Goal: Task Accomplishment & Management: Manage account settings

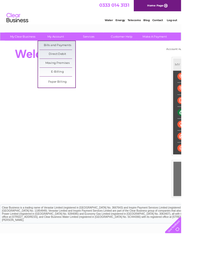
click at [78, 57] on link "Bills and Payments" at bounding box center [68, 54] width 43 height 10
click at [78, 54] on link "Bills and Payments" at bounding box center [68, 54] width 43 height 10
click at [81, 53] on link "Bills and Payments" at bounding box center [68, 54] width 43 height 10
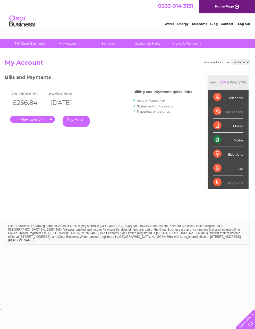
click at [149, 102] on link "View previous bills" at bounding box center [151, 101] width 28 height 4
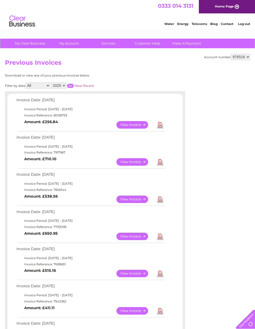
click at [137, 163] on link "View" at bounding box center [135, 161] width 38 height 7
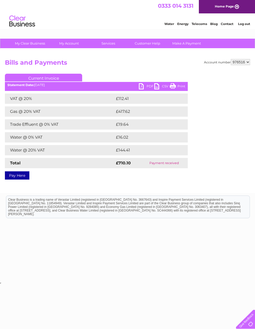
click at [139, 89] on link "PDF" at bounding box center [146, 86] width 15 height 7
